Goal: Communication & Community: Answer question/provide support

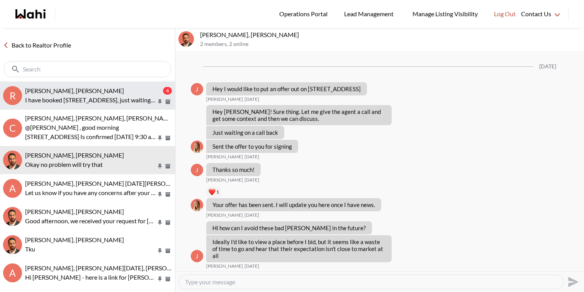
scroll to position [785, 0]
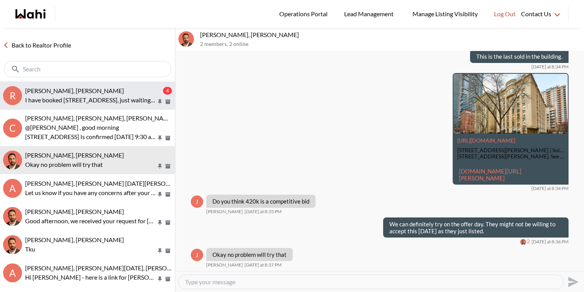
click at [72, 96] on p "I have booked 38 Elderwood Place, just waiting for confirmation. This is tenant…" at bounding box center [90, 99] width 131 height 9
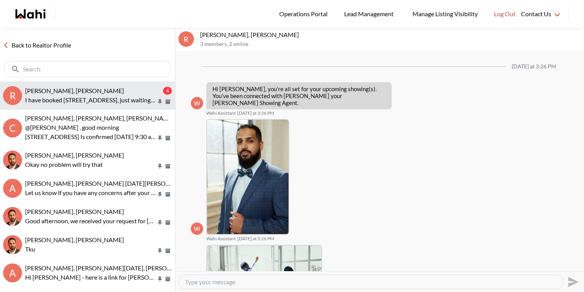
scroll to position [722, 0]
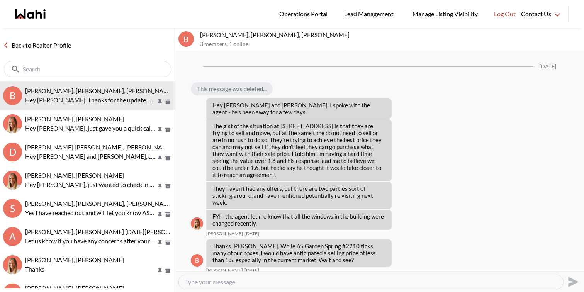
scroll to position [1048, 0]
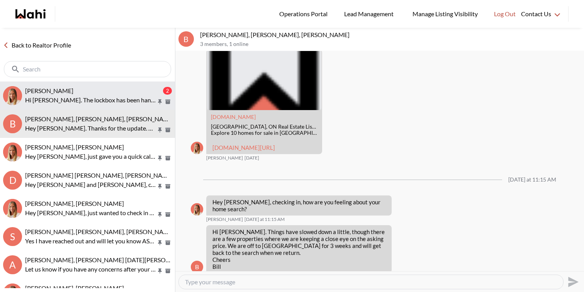
click at [81, 89] on div "[PERSON_NAME]" at bounding box center [93, 91] width 136 height 8
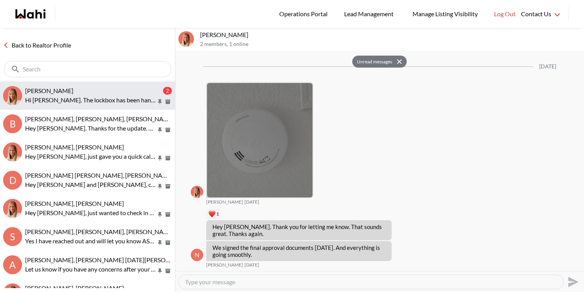
scroll to position [1030, 0]
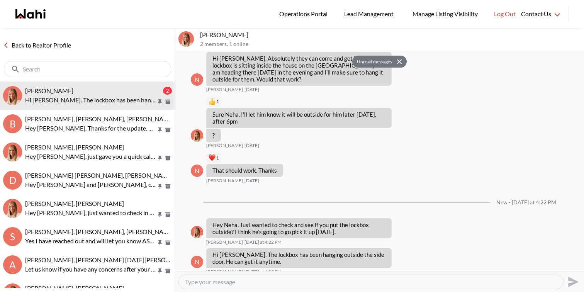
click at [261, 286] on div at bounding box center [371, 282] width 384 height 14
click at [265, 281] on textarea "Type your message" at bounding box center [371, 282] width 372 height 8
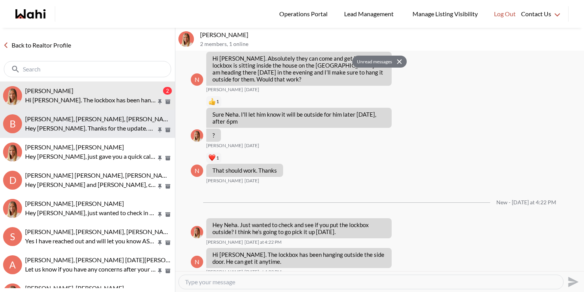
click at [146, 131] on p "Hey [PERSON_NAME]. Thanks for the update. Have a wonderful trip and I look forw…" at bounding box center [90, 128] width 131 height 9
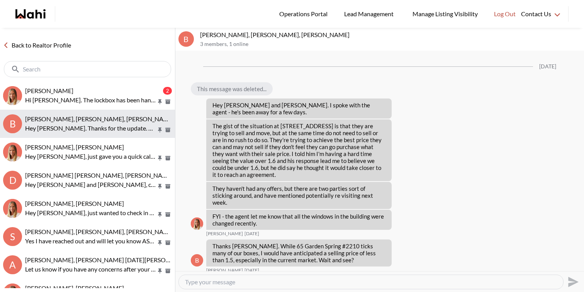
scroll to position [1048, 0]
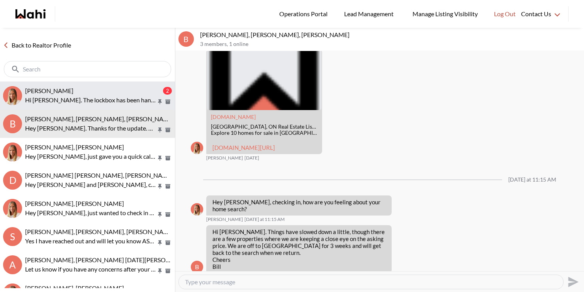
click at [141, 99] on p "Hi Michelle. The lockbox has been hanging outside the side door. He can get it …" at bounding box center [90, 99] width 131 height 9
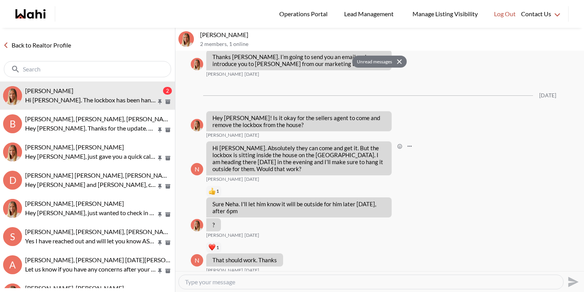
scroll to position [938, 0]
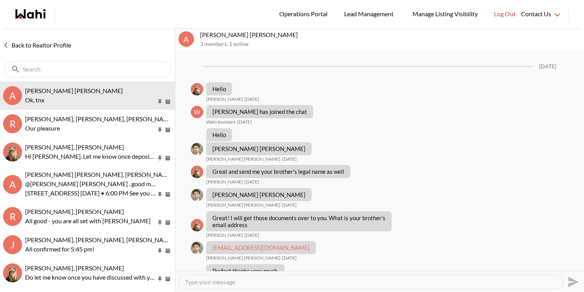
scroll to position [470, 0]
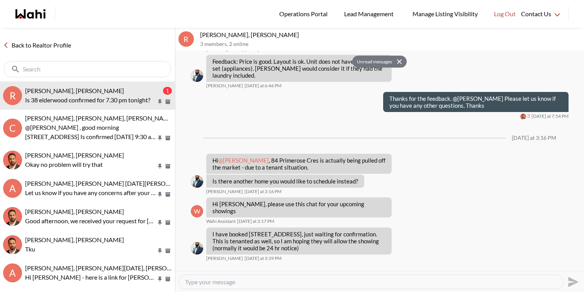
scroll to position [783, 0]
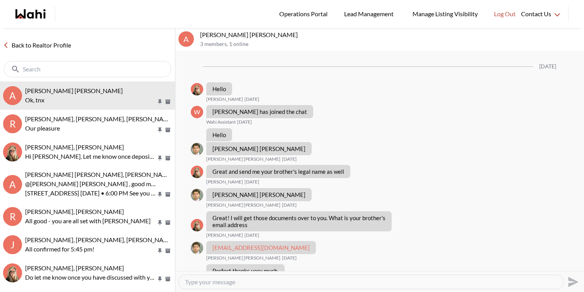
scroll to position [470, 0]
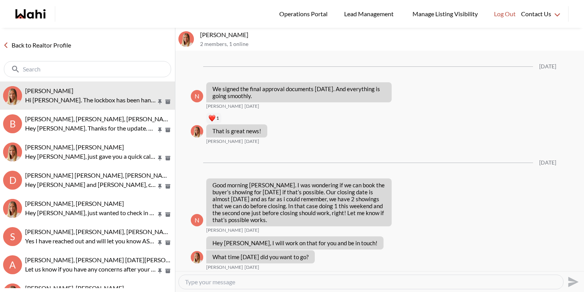
scroll to position [871, 0]
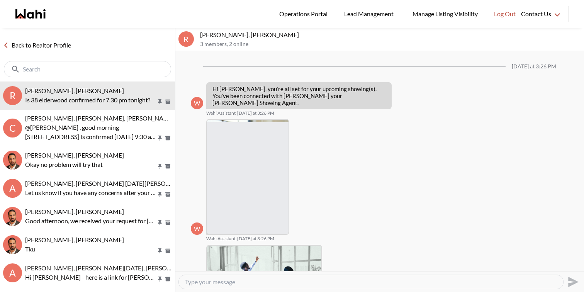
scroll to position [752, 0]
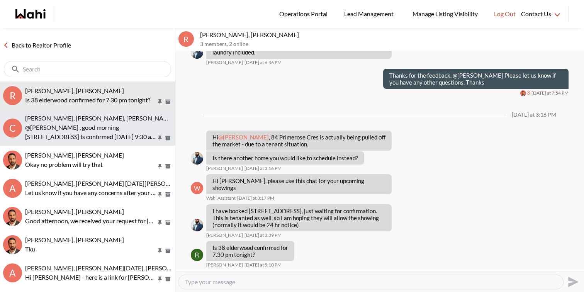
click at [118, 137] on p "43 Dewson St, Toronto Is confirmed September 5 at 9:30 am Looking forward to me…" at bounding box center [90, 136] width 131 height 9
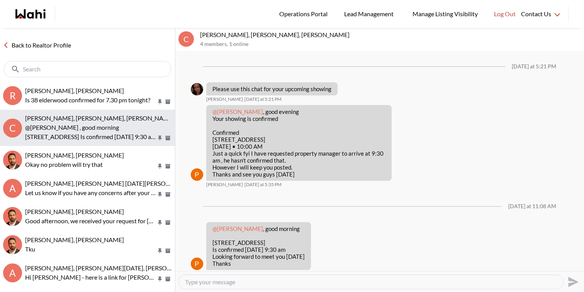
scroll to position [8, 0]
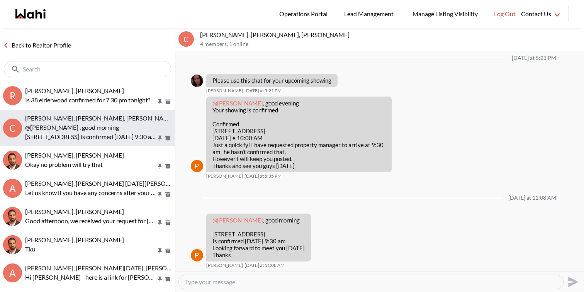
click at [120, 145] on button "C Caroline Rouben, Behnam, Paul, Alicia @Caroline Rouben , good morning 43 Dews…" at bounding box center [87, 128] width 175 height 36
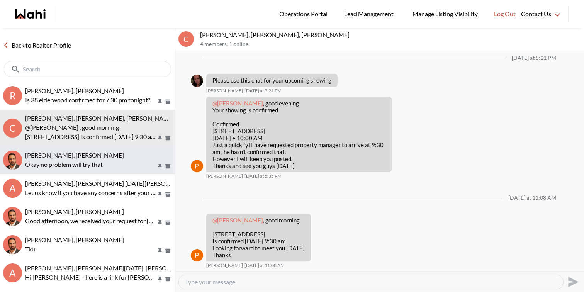
click at [122, 170] on button "Josh Hortaleza, Behnam Okay no problem will try that" at bounding box center [87, 160] width 175 height 28
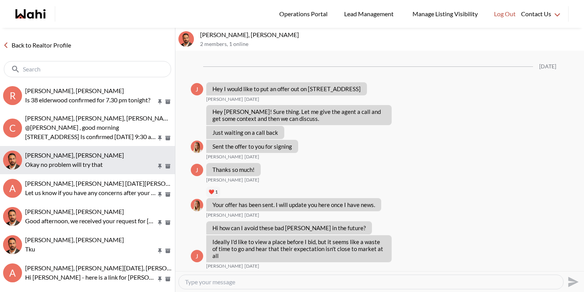
scroll to position [785, 0]
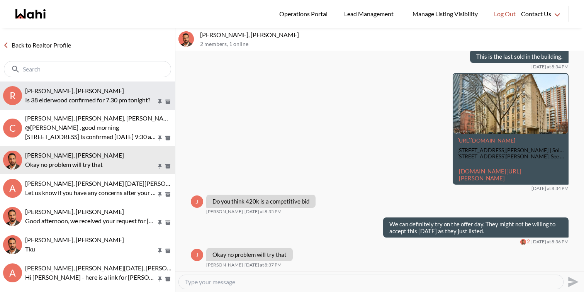
click at [113, 89] on div "Rita Kukendran, Khalid, Behnam" at bounding box center [98, 91] width 147 height 8
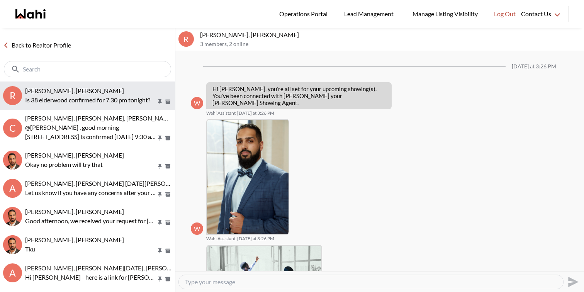
scroll to position [752, 0]
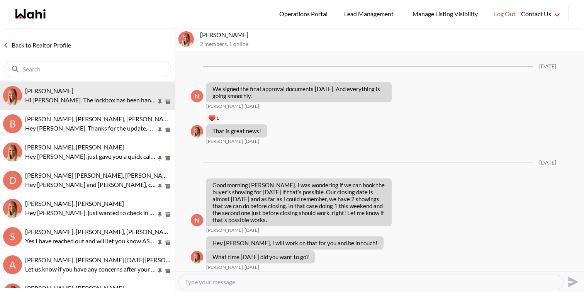
scroll to position [871, 0]
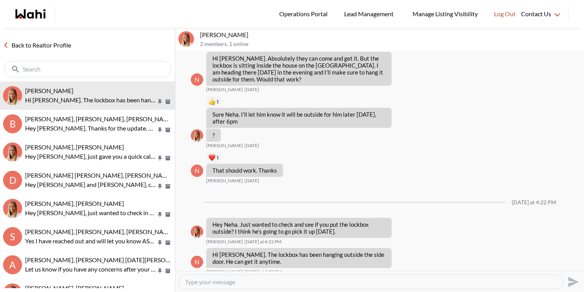
click at [246, 285] on textarea "Type your message" at bounding box center [371, 282] width 372 height 8
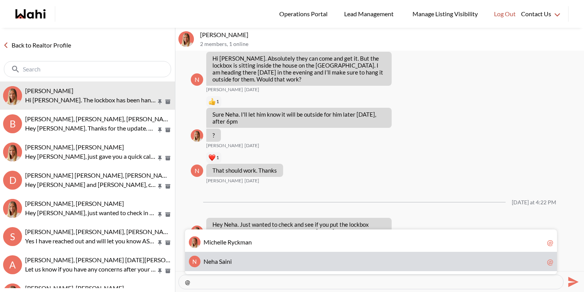
click at [242, 263] on span "N e h a S a i n i" at bounding box center [374, 262] width 340 height 8
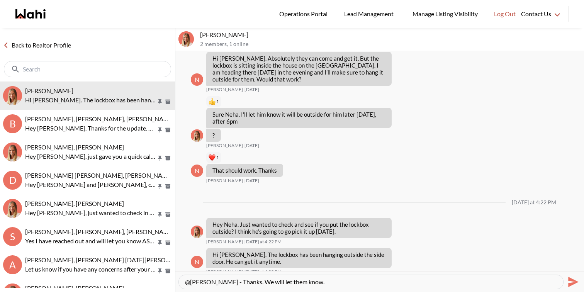
type textarea "@[PERSON_NAME] - Thanks. We will let them know."
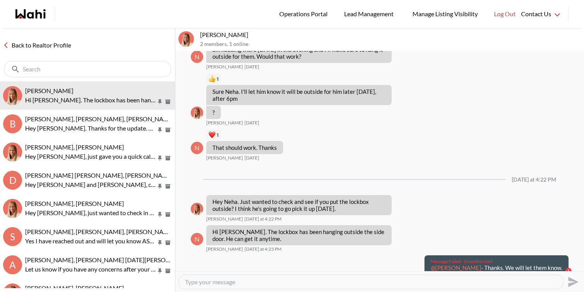
click at [504, 264] on p "@[PERSON_NAME] - Thanks. We will let them know." at bounding box center [497, 267] width 132 height 7
click at [504, 264] on p "@Neha Saini - Thanks. We will let them know." at bounding box center [497, 267] width 132 height 7
copy div "@Neha Saini - Thanks. We will let them know."
click at [312, 281] on textarea "Type your message" at bounding box center [371, 282] width 372 height 8
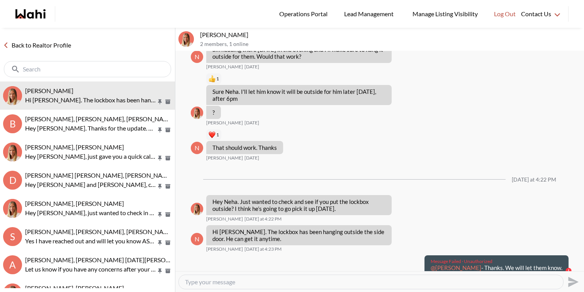
paste textarea "@Neha Saini - Thanks. We will let them know."
type textarea "@Neha Saini - Thanks. We will let them know."
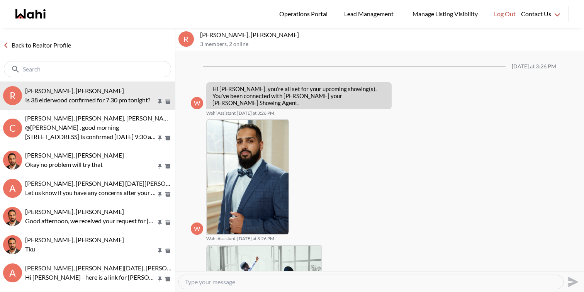
scroll to position [752, 0]
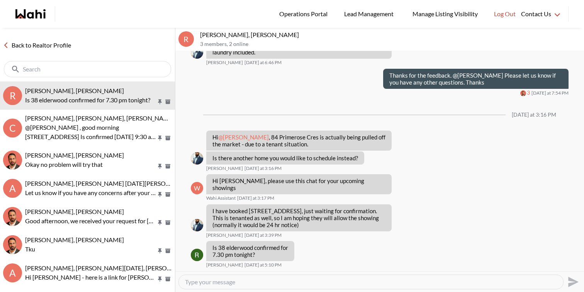
click at [244, 280] on textarea "Type your message" at bounding box center [371, 282] width 372 height 8
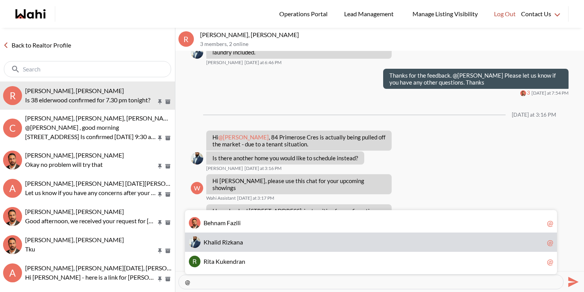
click at [240, 241] on span "n" at bounding box center [237, 241] width 3 height 7
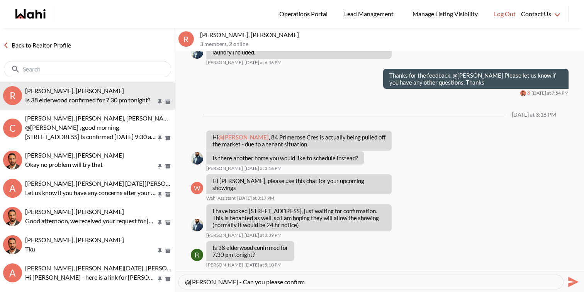
type textarea "@Khalid Rizkana - Can you please confirm?"
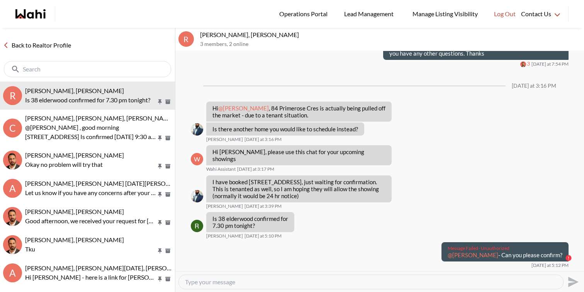
click at [509, 258] on p "@Khalid Rizkana - Can you please confirm?" at bounding box center [505, 254] width 115 height 7
copy div "@Khalid Rizkana - Can you please confirm?"
click at [482, 280] on textarea "Type your message" at bounding box center [371, 282] width 372 height 8
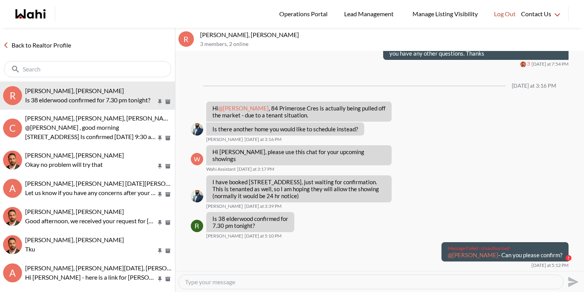
paste textarea "@Khalid Rizkana - Can you please confirm?"
type textarea "@Khalid Rizkana - Can you please confirm?"
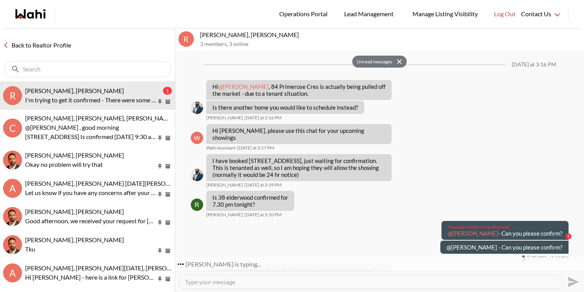
scroll to position [825, 0]
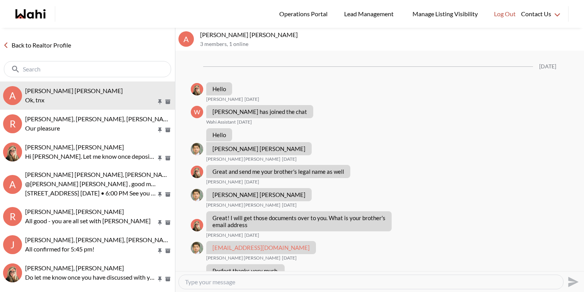
scroll to position [470, 0]
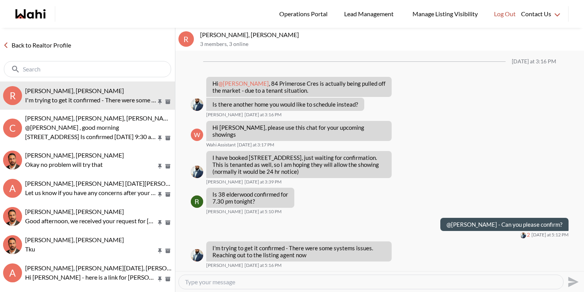
scroll to position [859, 0]
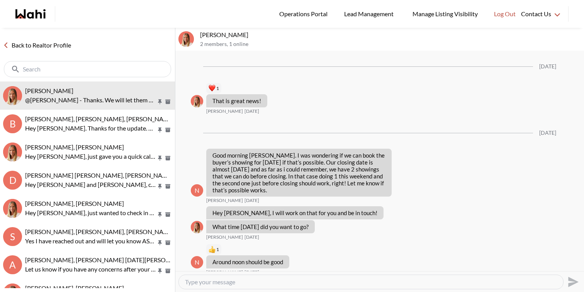
scroll to position [864, 0]
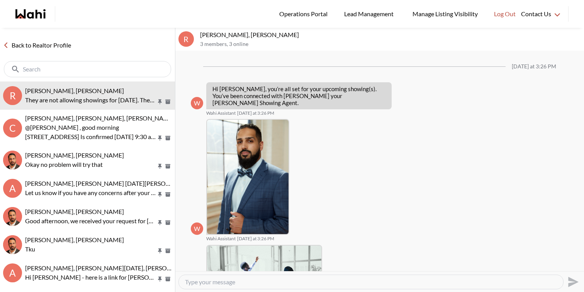
scroll to position [819, 0]
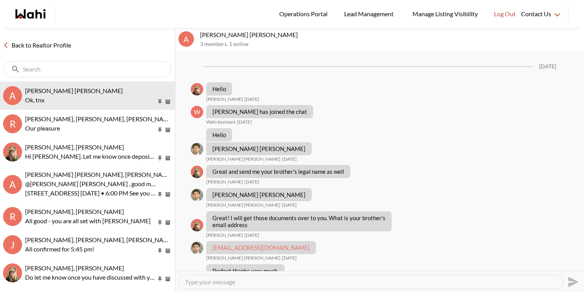
scroll to position [470, 0]
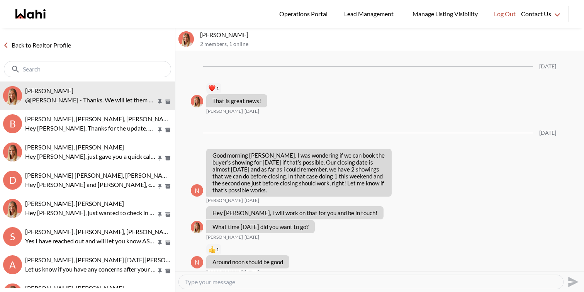
scroll to position [864, 0]
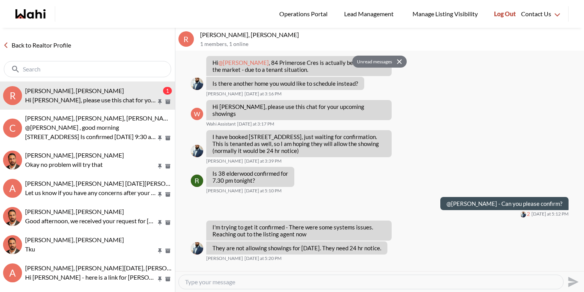
scroll to position [873, 0]
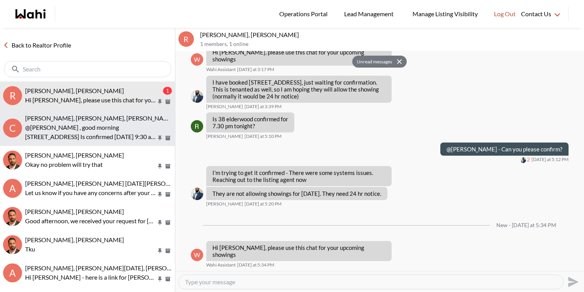
click at [116, 134] on p "[STREET_ADDRESS] Is confirmed [DATE] 9:30 am Looking forward to meet you [DATE]…" at bounding box center [90, 136] width 131 height 9
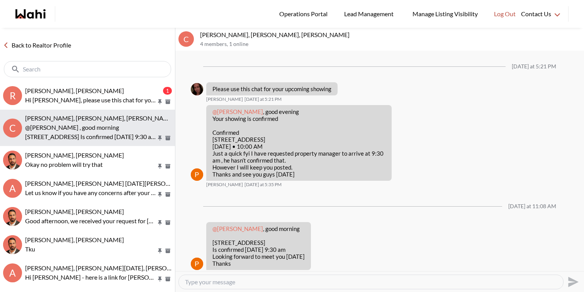
scroll to position [8, 0]
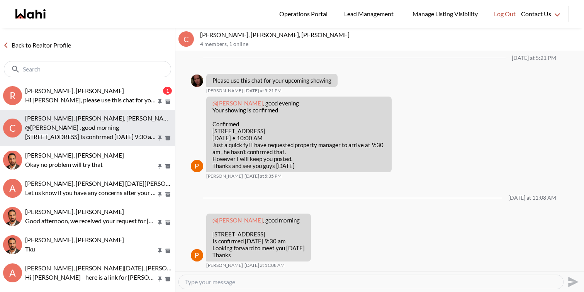
click at [112, 111] on button "C Caroline Rouben, Behnam, Paul, Alicia @Caroline Rouben , good morning 43 Dews…" at bounding box center [87, 128] width 175 height 36
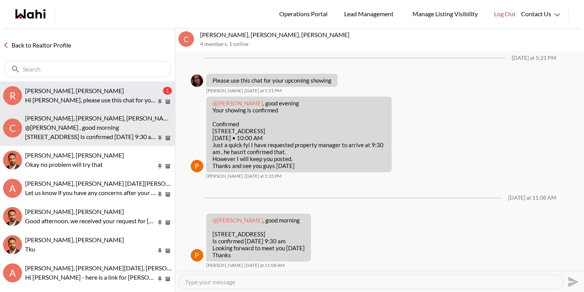
click at [112, 97] on p "Hi Rita, please use this chat for your upcoming showings" at bounding box center [90, 99] width 131 height 9
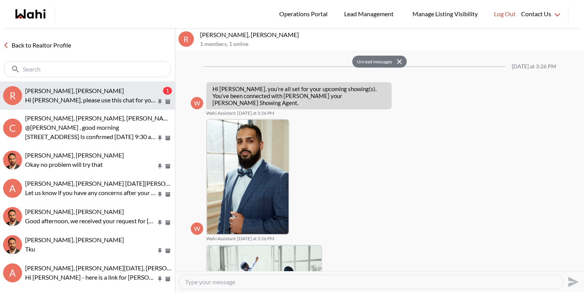
scroll to position [873, 0]
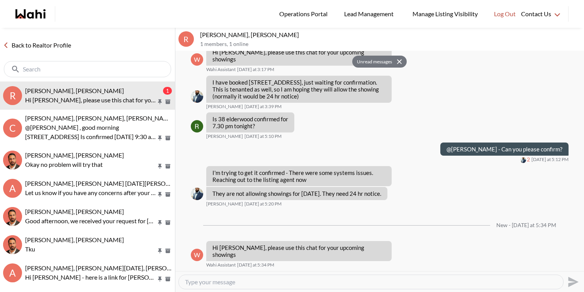
click at [399, 61] on icon at bounding box center [399, 61] width 5 height 5
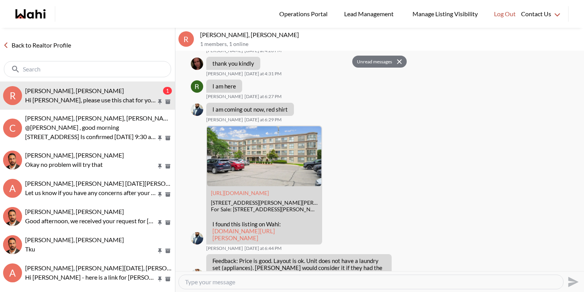
scroll to position [873, 0]
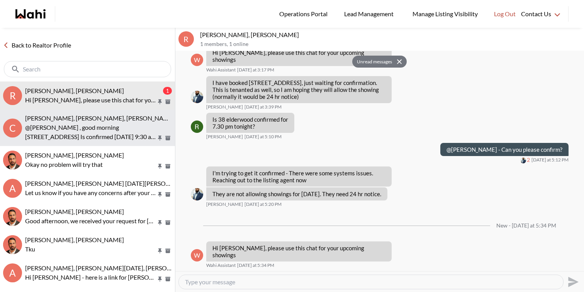
click at [112, 112] on button "C Caroline Rouben, Behnam, Paul, Alicia @Caroline Rouben , good morning 43 Dews…" at bounding box center [87, 128] width 175 height 36
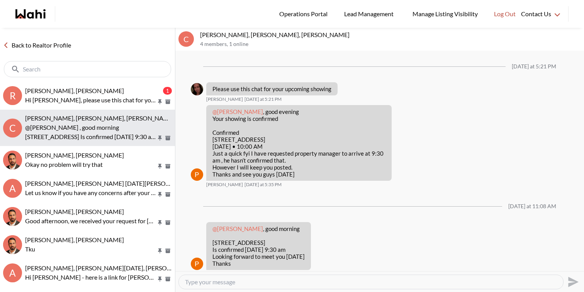
scroll to position [8, 0]
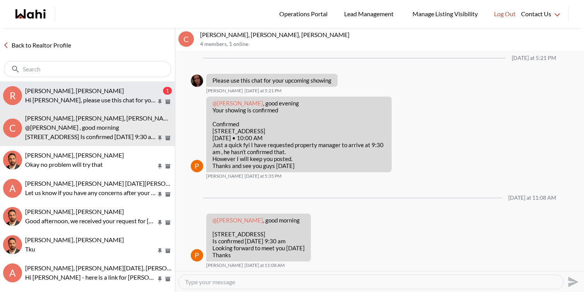
click at [118, 92] on div "Rita Kukendran, Khalid, Behnam" at bounding box center [93, 91] width 136 height 8
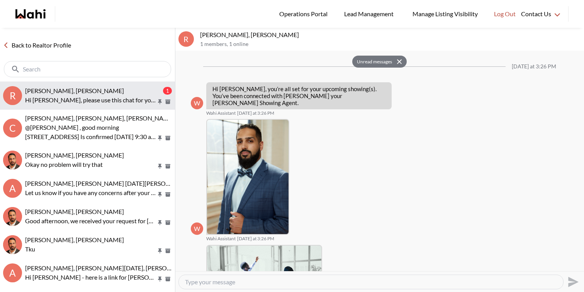
scroll to position [873, 0]
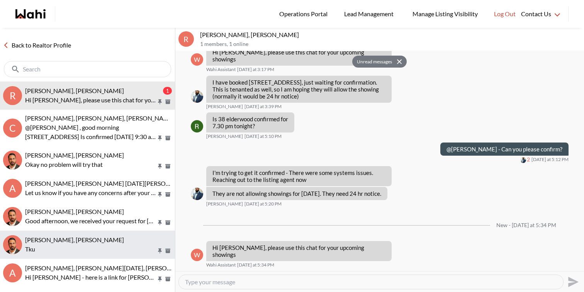
click at [114, 242] on div "Rita Kukendran, Behnam" at bounding box center [98, 240] width 147 height 8
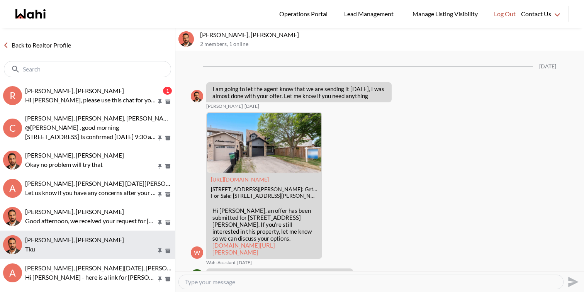
scroll to position [1358, 0]
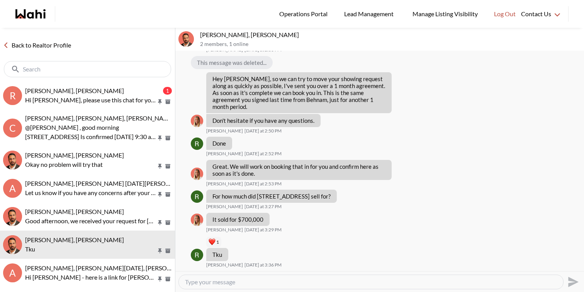
click at [226, 282] on textarea "Type your message" at bounding box center [371, 282] width 372 height 8
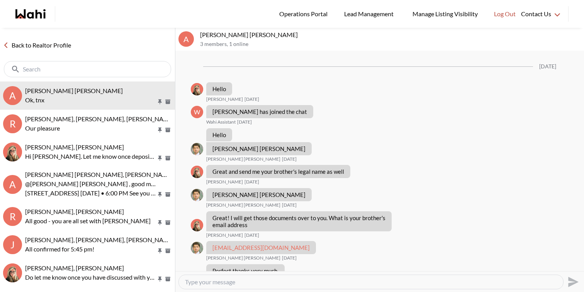
scroll to position [470, 0]
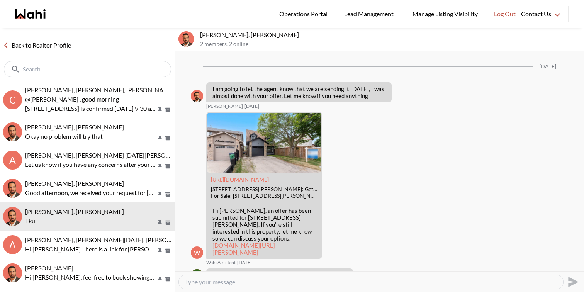
scroll to position [1358, 0]
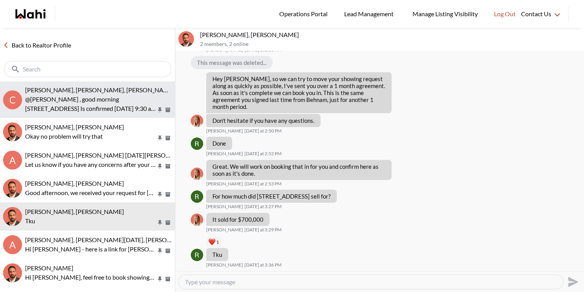
click at [115, 94] on div "[PERSON_NAME], [PERSON_NAME], [PERSON_NAME] @[PERSON_NAME] , good morning [STRE…" at bounding box center [98, 99] width 147 height 27
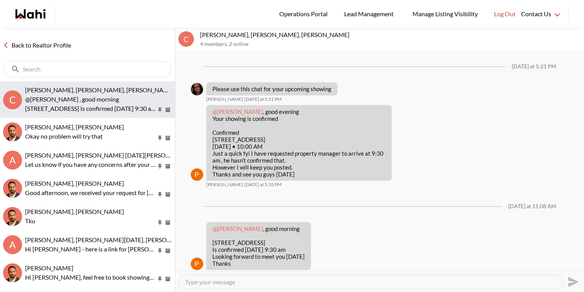
scroll to position [8, 0]
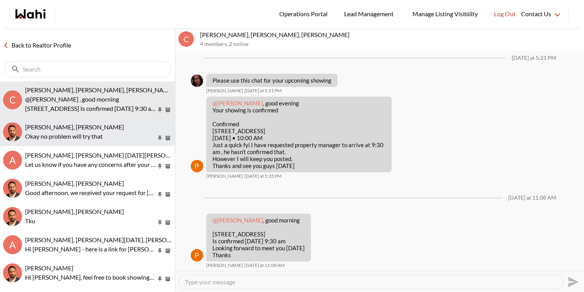
click at [121, 138] on p "Okay no problem will try that" at bounding box center [90, 136] width 131 height 9
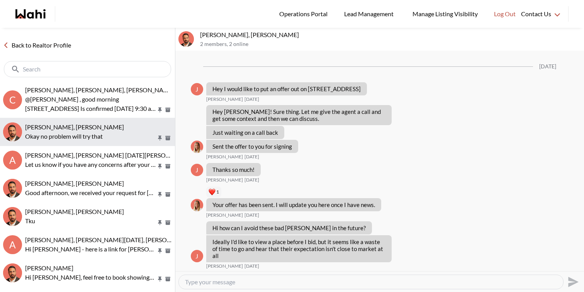
scroll to position [785, 0]
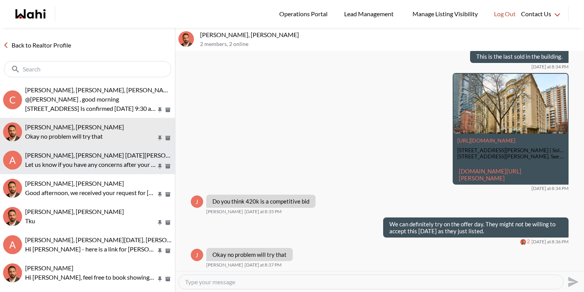
click at [127, 161] on p "Let us know if you have any concerns after your walk through and we can assist …" at bounding box center [90, 164] width 131 height 9
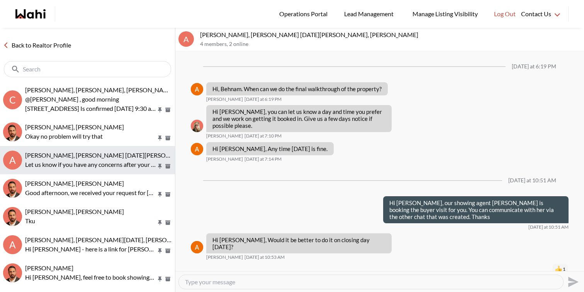
scroll to position [692, 0]
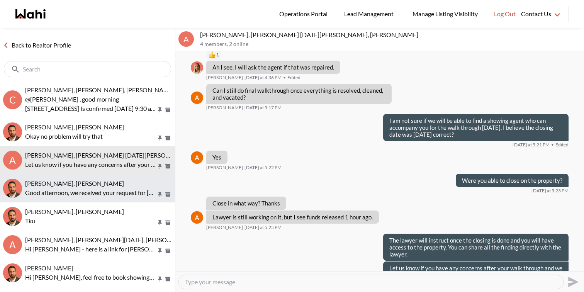
click at [130, 194] on p "Good afternoon, we received your request for September 5th at 9:00 a.m. The sel…" at bounding box center [90, 192] width 131 height 9
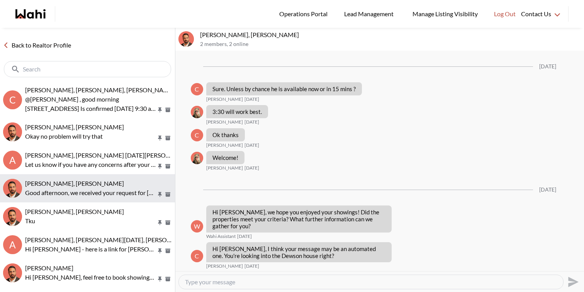
scroll to position [748, 0]
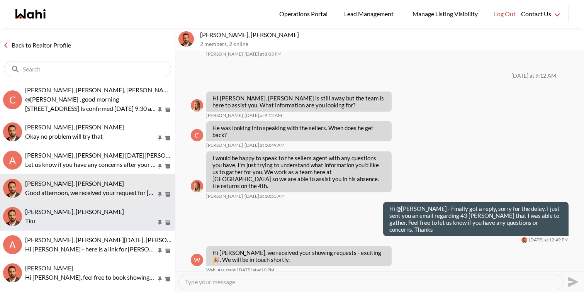
click at [125, 212] on div "Rita Kukendran, Behnam" at bounding box center [98, 212] width 147 height 8
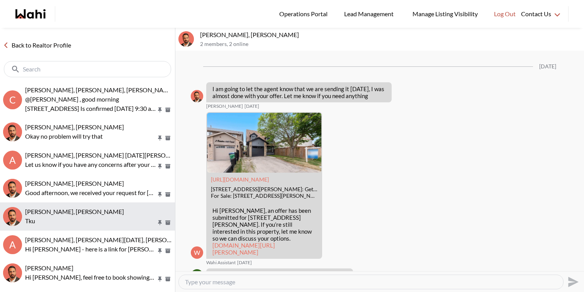
scroll to position [1358, 0]
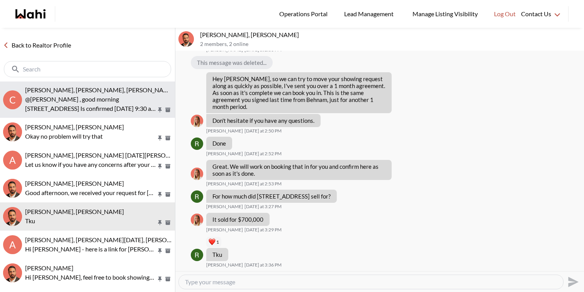
click at [127, 84] on button "C Caroline Rouben, Behnam, Paul, Alicia @Caroline Rouben , good morning 43 Dews…" at bounding box center [87, 100] width 175 height 36
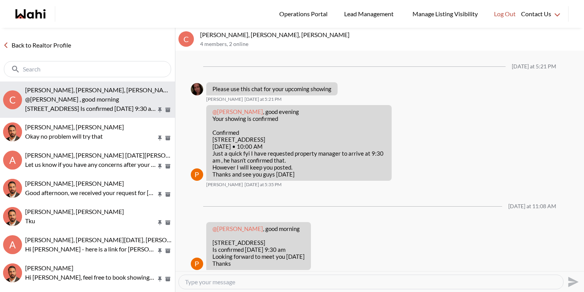
scroll to position [8, 0]
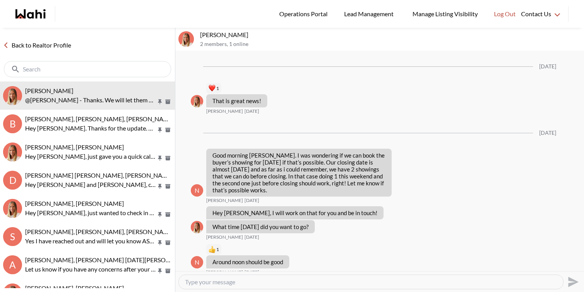
scroll to position [864, 0]
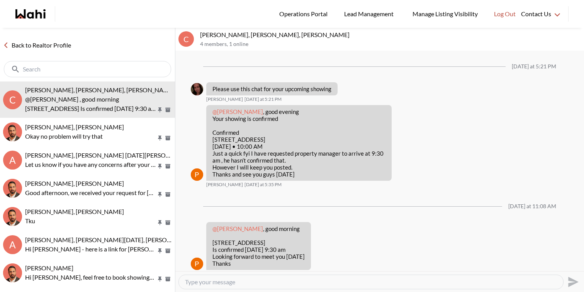
scroll to position [8, 0]
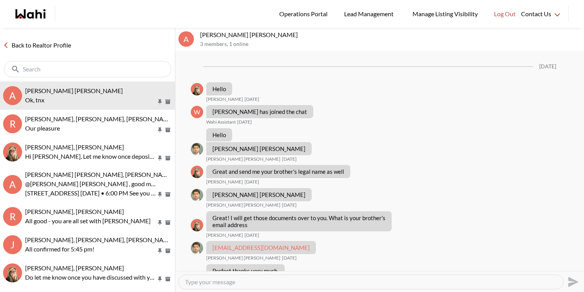
scroll to position [470, 0]
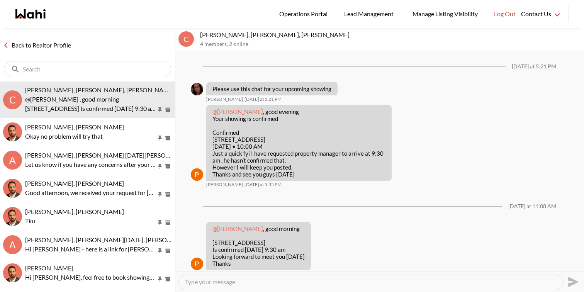
scroll to position [8, 0]
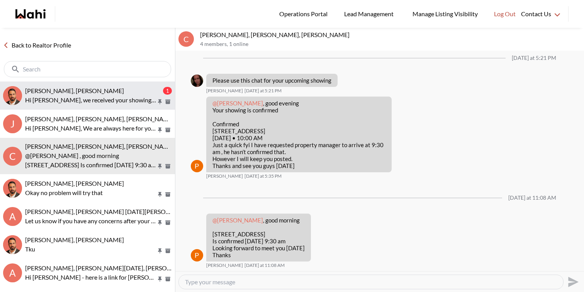
click at [97, 91] on div "[PERSON_NAME], [PERSON_NAME]" at bounding box center [93, 91] width 136 height 8
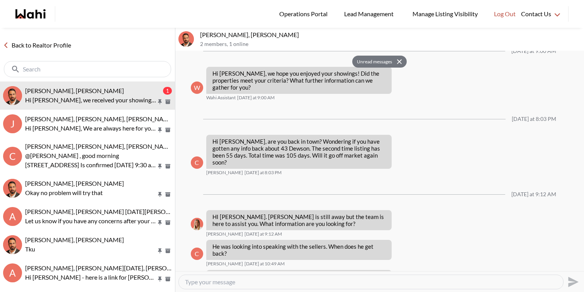
scroll to position [809, 0]
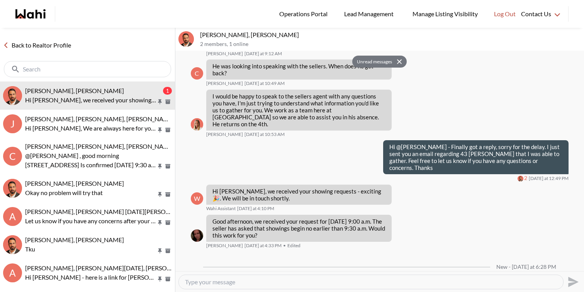
click at [224, 276] on div at bounding box center [371, 282] width 384 height 14
click at [224, 280] on textarea "Type your message" at bounding box center [371, 282] width 372 height 8
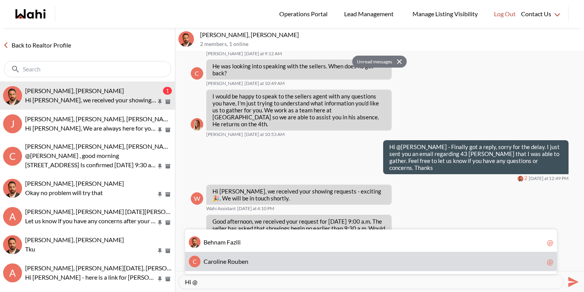
click at [210, 266] on div "C C a r o l i n e R o u b e n @" at bounding box center [371, 261] width 372 height 19
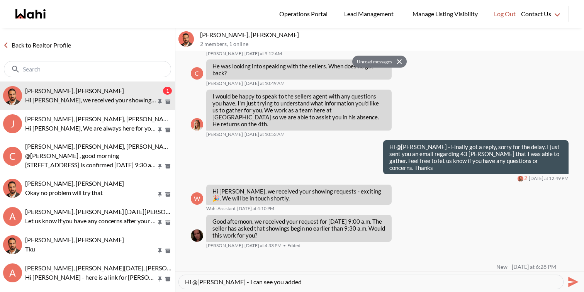
type textarea "Hi @[PERSON_NAME] - I can see you added"
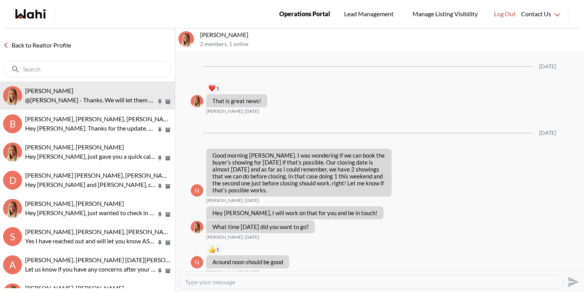
scroll to position [864, 0]
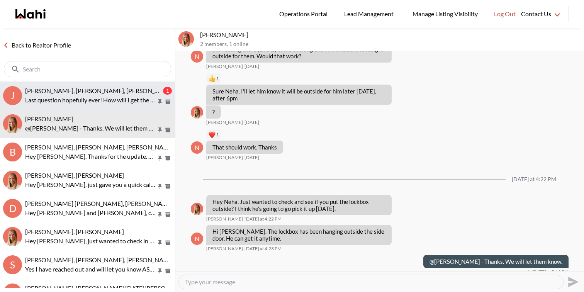
click at [104, 95] on p "Last question hopefully ever! How will I get the keys [DATE] and will they ensu…" at bounding box center [90, 99] width 131 height 9
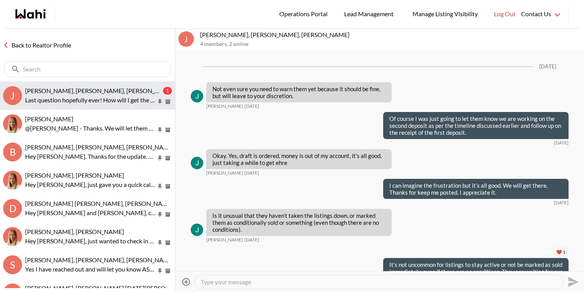
scroll to position [4810, 0]
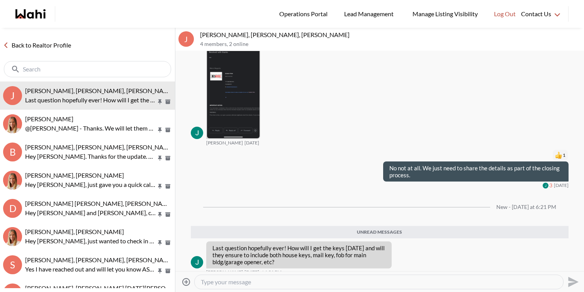
click at [241, 284] on textarea "Type your message" at bounding box center [379, 282] width 356 height 8
click at [536, 280] on textarea "Hi Jack, We are always here for you. Feel free to ask as many questions as you …" at bounding box center [379, 282] width 356 height 8
click at [558, 281] on div "Hi Jack, We are always here for you. Feel free to ask as many questions as you …" at bounding box center [379, 282] width 369 height 14
click at [557, 282] on div "Hi Jack, We are always here for you. Feel free to ask as many questions as you …" at bounding box center [379, 282] width 369 height 14
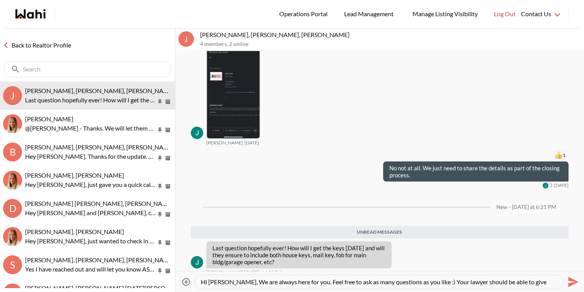
click at [556, 282] on textarea "Hi Jack, We are always here for you. Feel free to ask as many questions as you …" at bounding box center [379, 282] width 356 height 8
drag, startPoint x: 328, startPoint y: 281, endPoint x: 301, endPoint y: 281, distance: 26.7
click at [301, 281] on textarea "Hi Jack, We are always here for you. Feel free to ask as many questions as you …" at bounding box center [379, 282] width 356 height 8
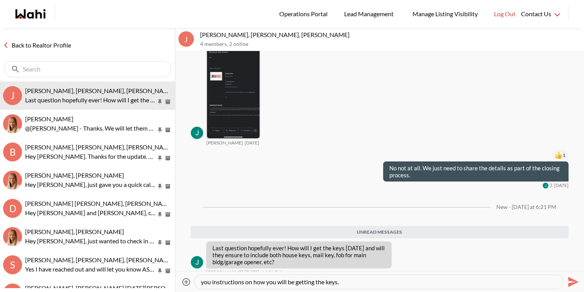
click at [245, 280] on textarea "Hi Jack, We are always here for you. Feel free to ask as many questions as you …" at bounding box center [379, 282] width 356 height 8
click at [331, 284] on textarea "Hi Jack, We are always here for you. Feel free to ask as many questions as you …" at bounding box center [379, 282] width 356 height 8
type textarea "Hi [PERSON_NAME], We are always here for you. Feel free to ask as many question…"
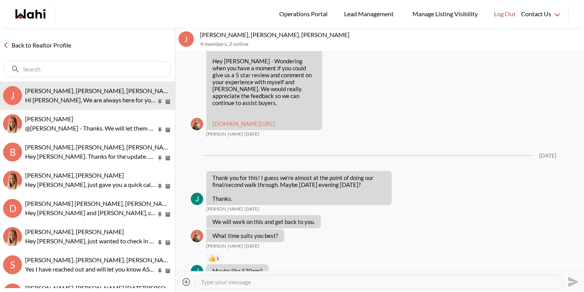
scroll to position [4416, 0]
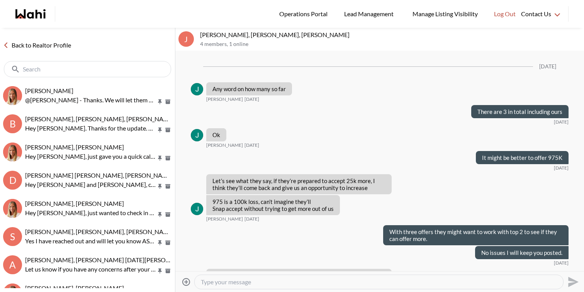
scroll to position [3069, 0]
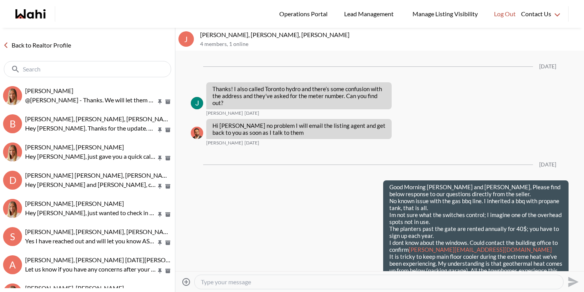
scroll to position [1196, 0]
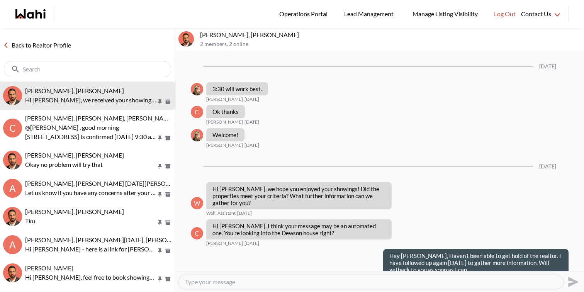
scroll to position [786, 0]
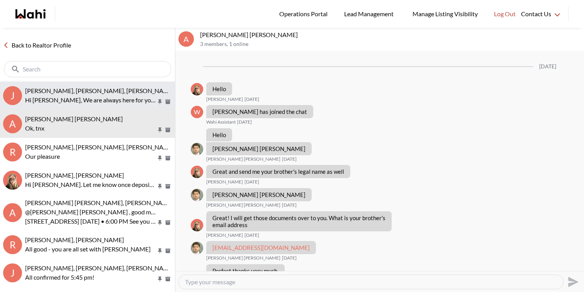
scroll to position [470, 0]
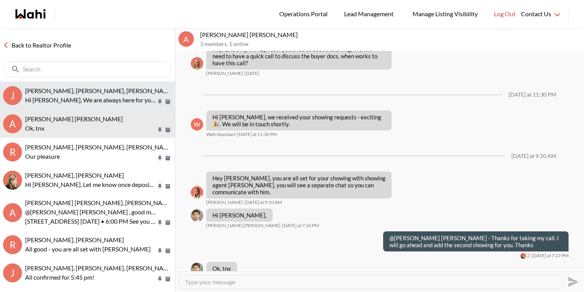
click span "[PERSON_NAME], [PERSON_NAME], [PERSON_NAME]"
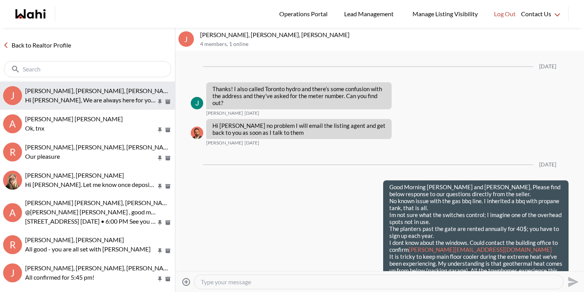
scroll to position [1196, 0]
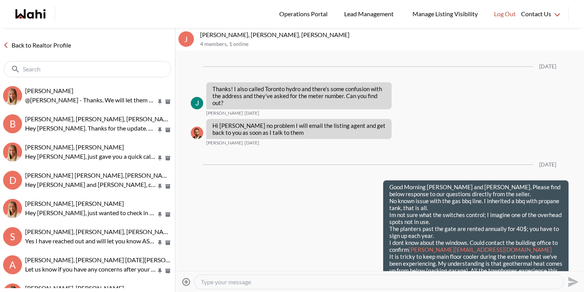
scroll to position [1196, 0]
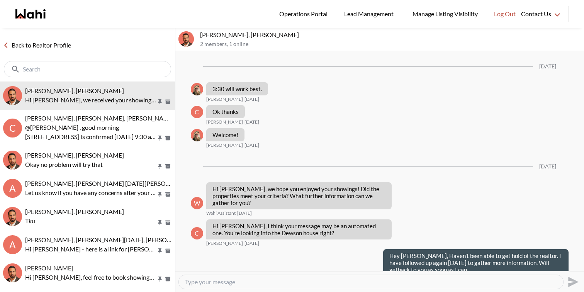
scroll to position [786, 0]
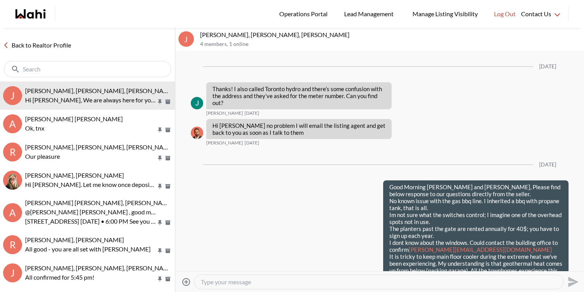
scroll to position [1196, 0]
